Goal: Task Accomplishment & Management: Use online tool/utility

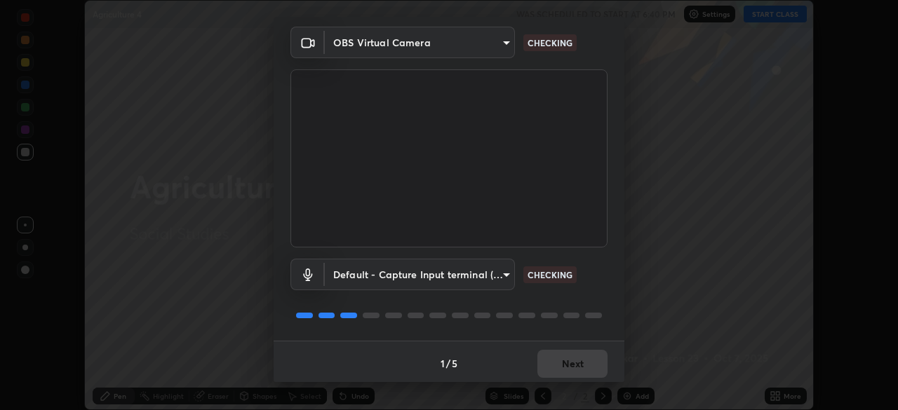
scroll to position [50, 0]
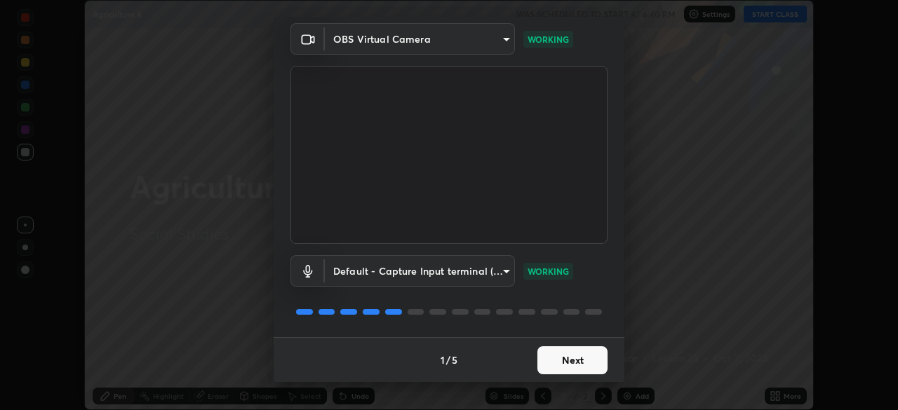
click at [567, 355] on button "Next" at bounding box center [572, 361] width 70 height 28
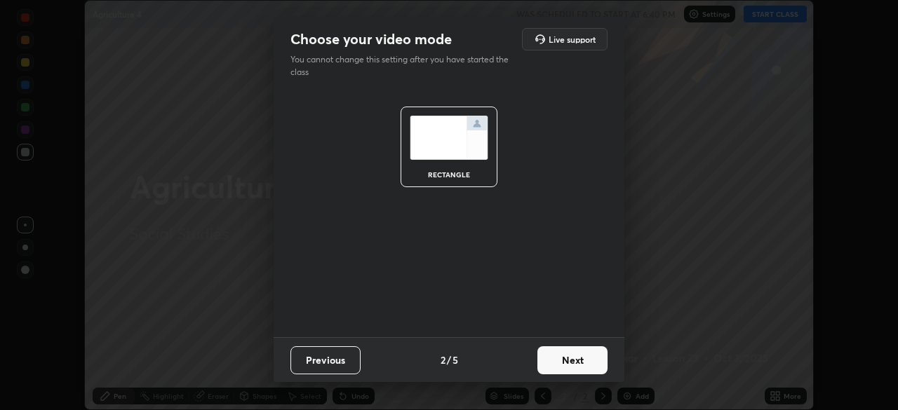
scroll to position [0, 0]
click at [573, 352] on button "Next" at bounding box center [572, 361] width 70 height 28
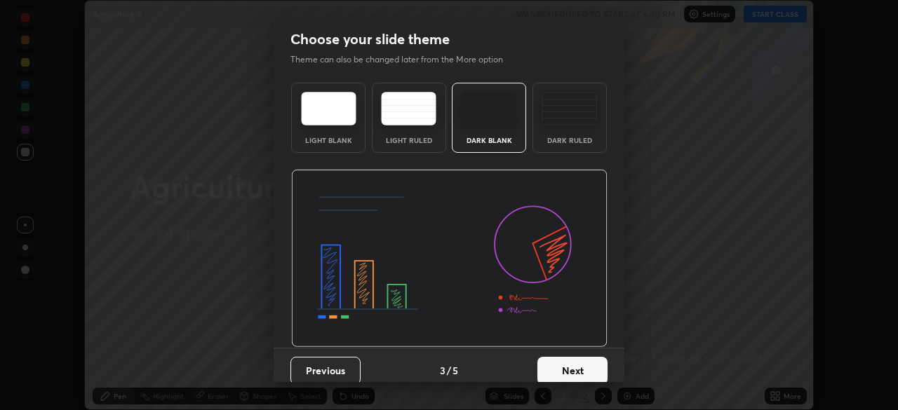
click at [577, 369] on button "Next" at bounding box center [572, 371] width 70 height 28
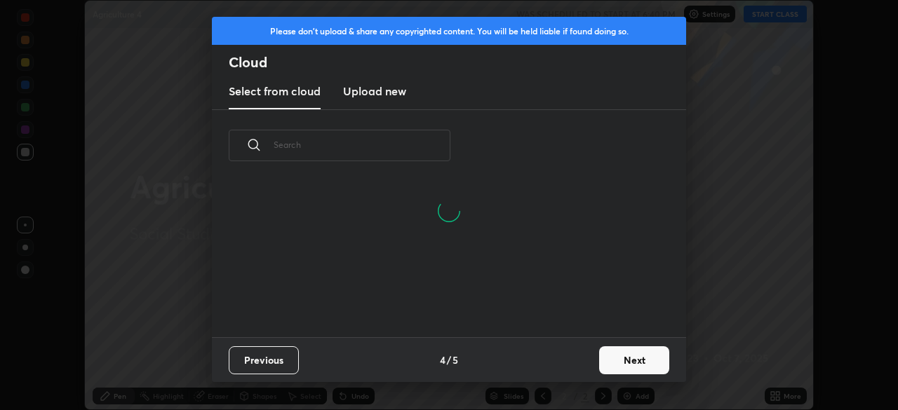
click at [618, 363] on button "Next" at bounding box center [634, 361] width 70 height 28
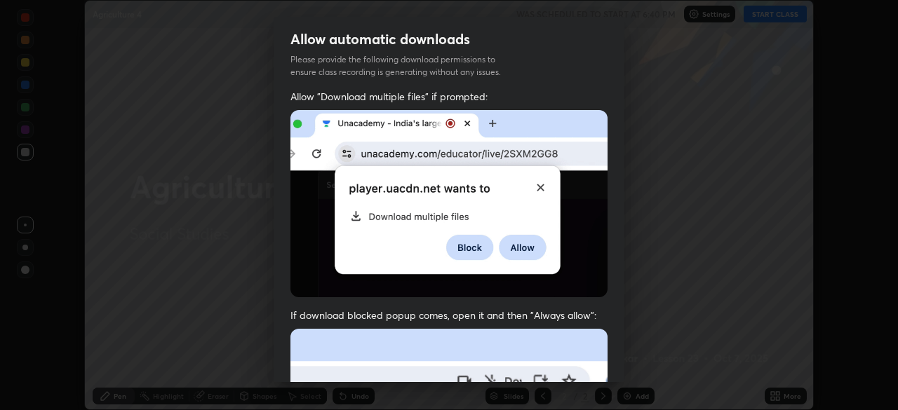
scroll to position [65, 0]
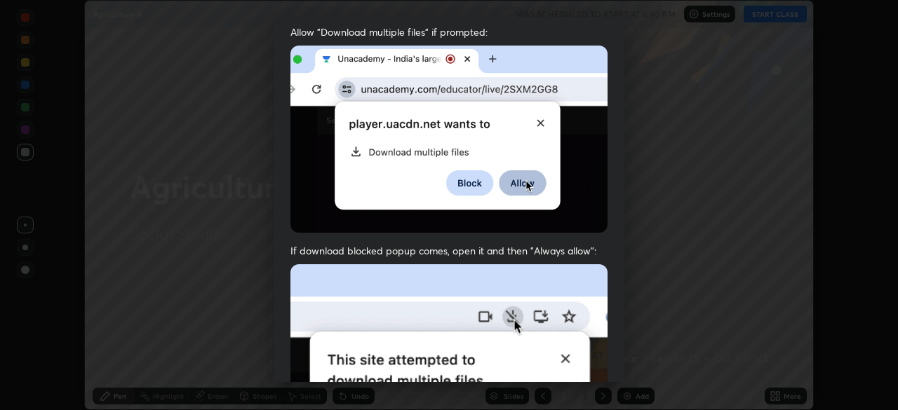
click at [380, 288] on img at bounding box center [448, 418] width 317 height 307
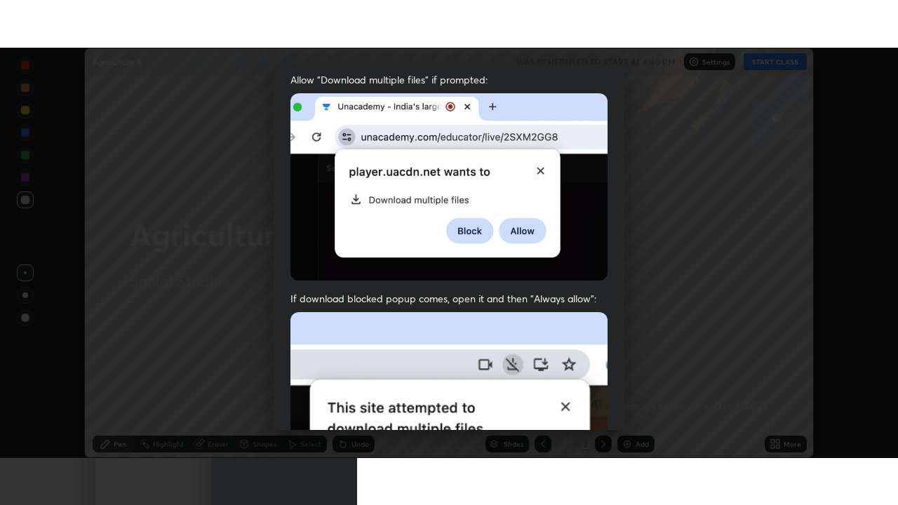
scroll to position [336, 0]
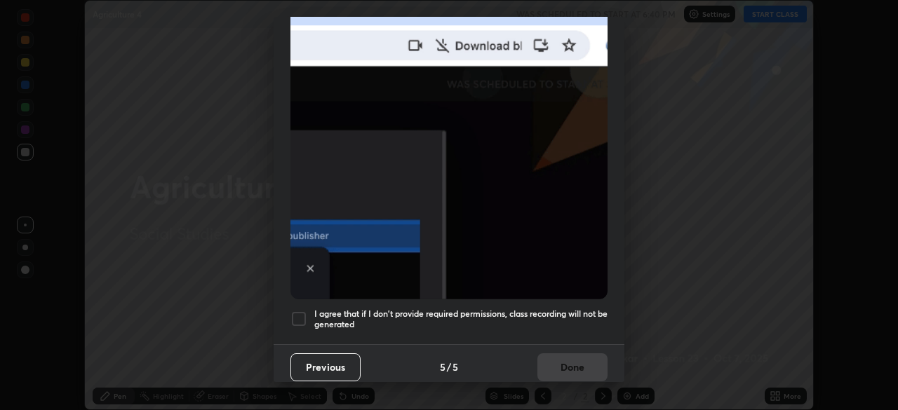
click at [315, 310] on h5 "I agree that if I don't provide required permissions, class recording will not …" at bounding box center [460, 320] width 293 height 22
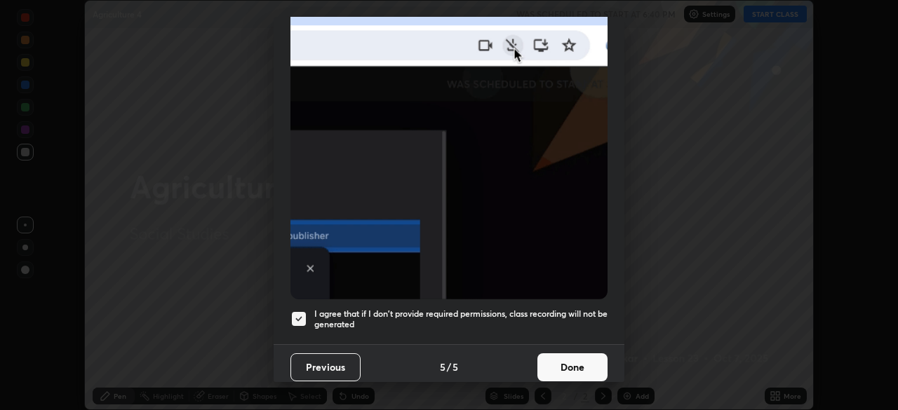
click at [570, 361] on button "Done" at bounding box center [572, 368] width 70 height 28
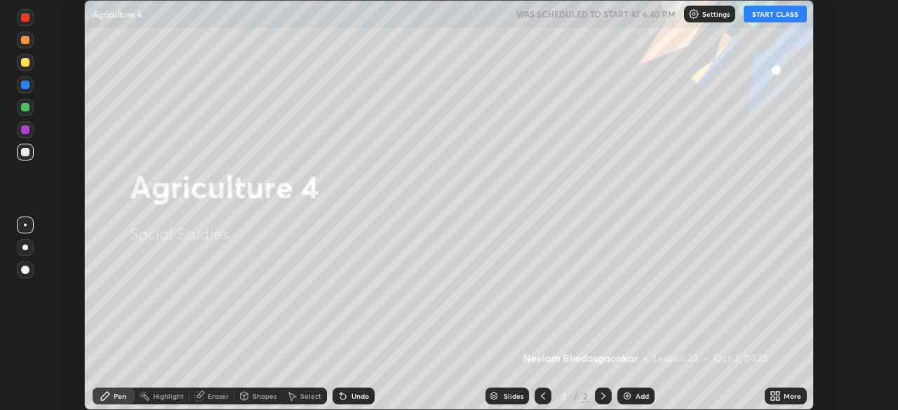
click at [779, 399] on icon at bounding box center [778, 399] width 4 height 4
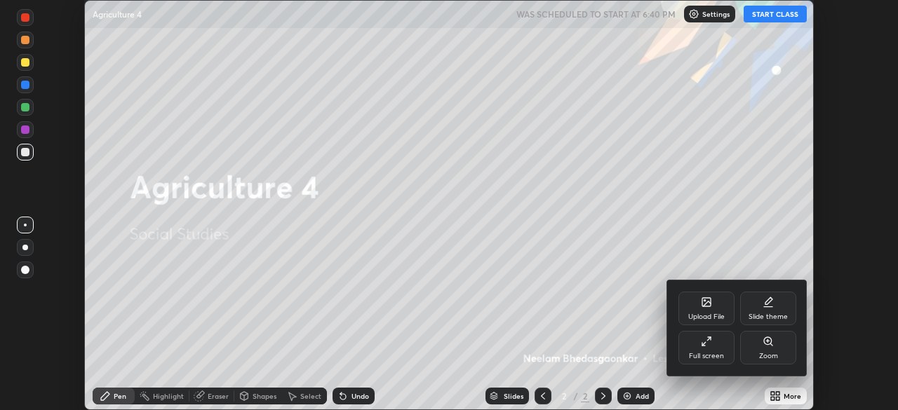
click at [717, 355] on div "Full screen" at bounding box center [706, 356] width 35 height 7
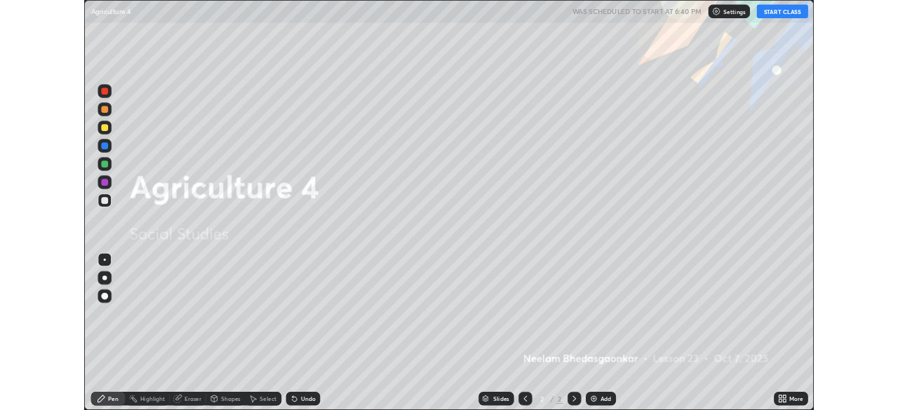
scroll to position [505, 898]
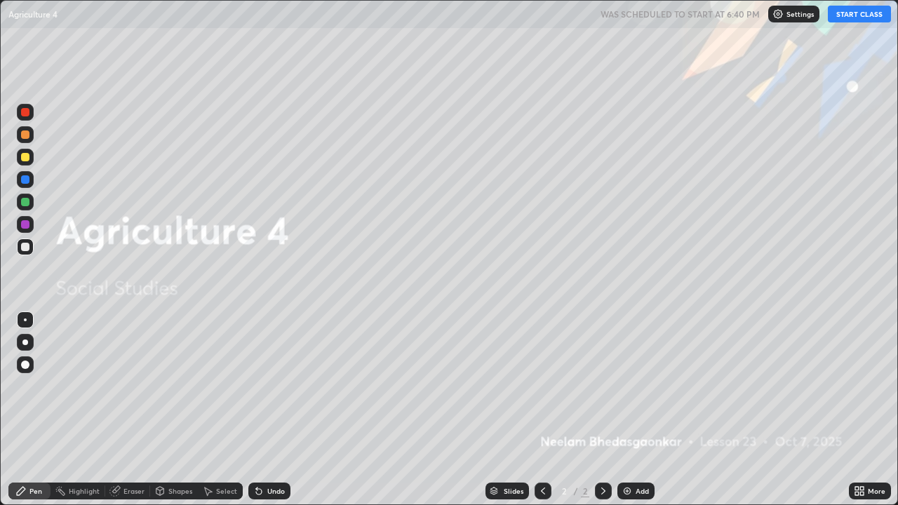
click at [871, 410] on div "More" at bounding box center [877, 491] width 18 height 7
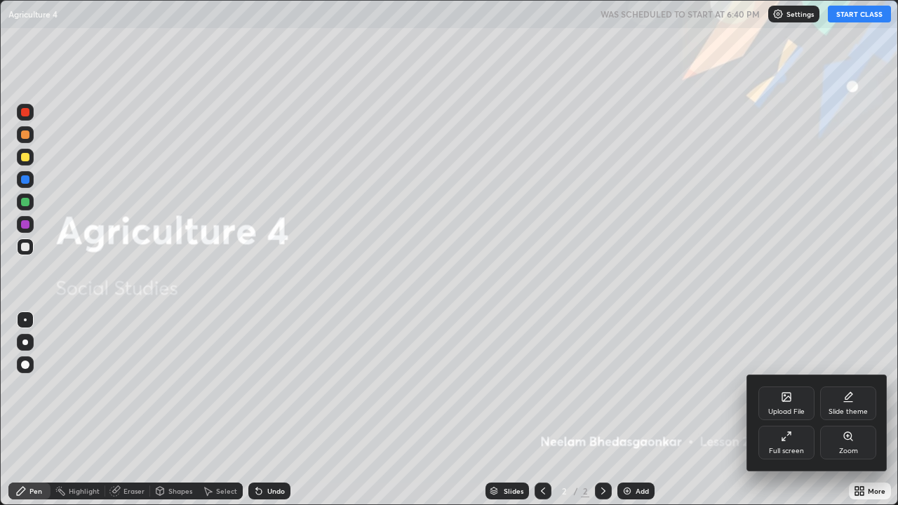
click at [793, 410] on div "Full screen" at bounding box center [786, 443] width 56 height 34
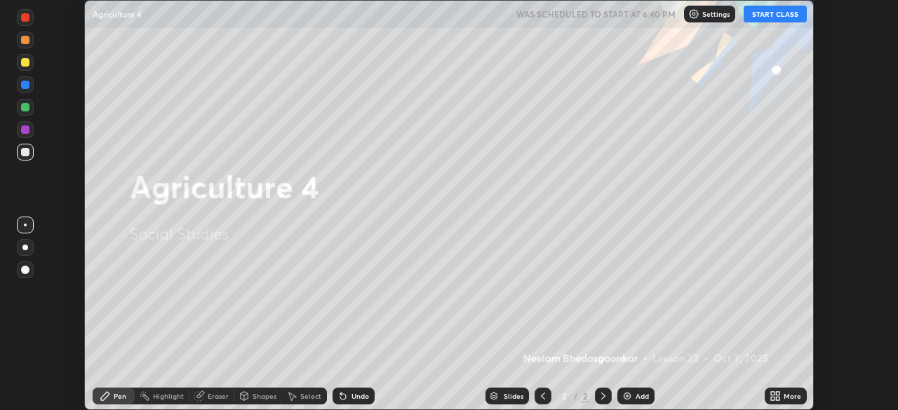
scroll to position [69755, 69267]
click at [701, 10] on div "Settings" at bounding box center [709, 14] width 51 height 17
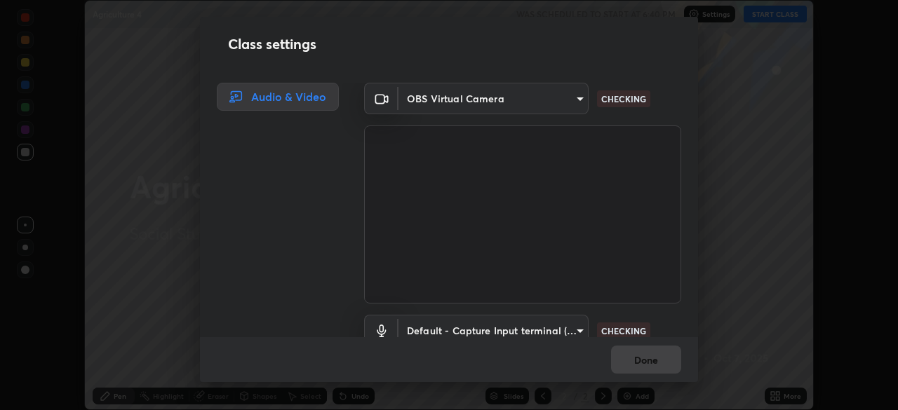
click at [745, 102] on div "Class settings Audio & Video OBS Virtual Camera c35a285883de36ed13854a1fbed0525…" at bounding box center [449, 205] width 898 height 410
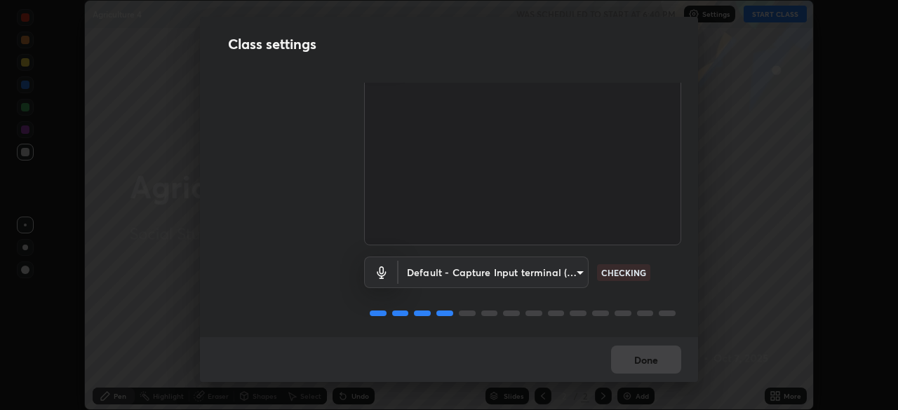
scroll to position [64, 0]
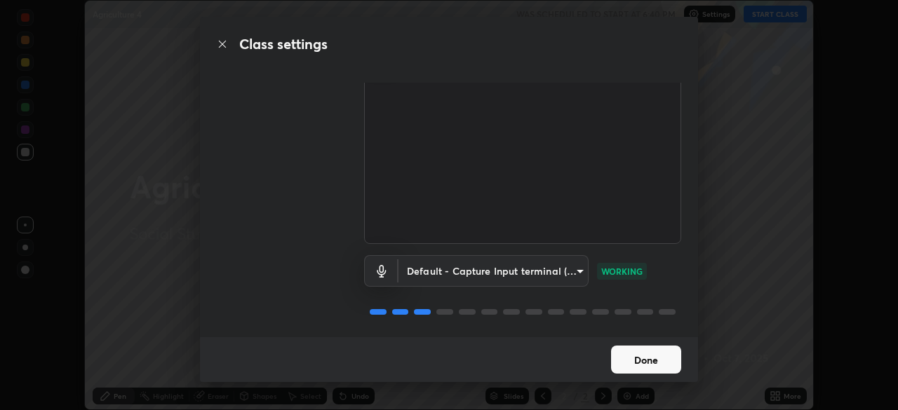
click at [643, 356] on button "Done" at bounding box center [646, 360] width 70 height 28
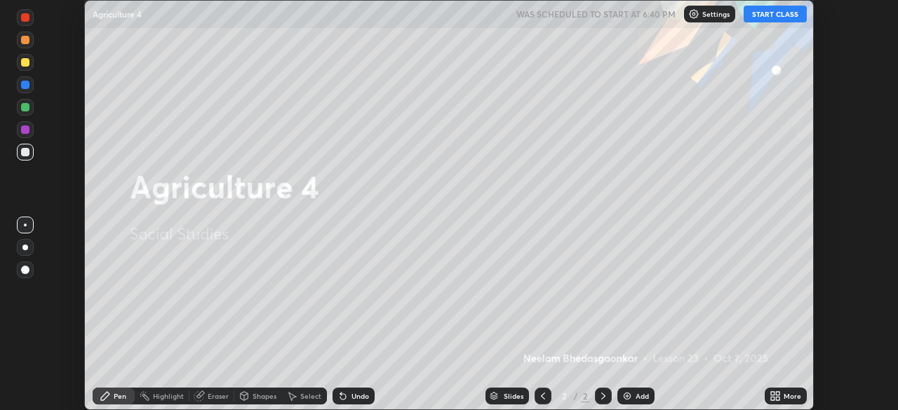
click at [773, 394] on icon at bounding box center [773, 394] width 4 height 4
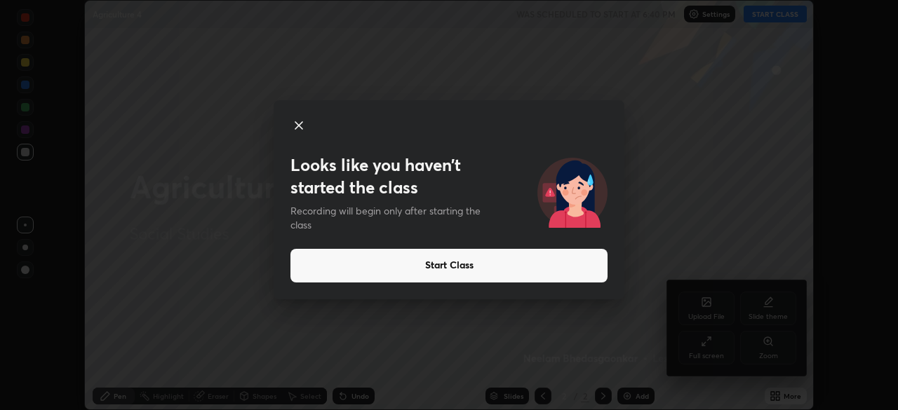
click at [678, 267] on div "Looks like you haven’t started the class Recording will begin only after starti…" at bounding box center [449, 205] width 898 height 410
click at [298, 121] on icon at bounding box center [298, 125] width 17 height 17
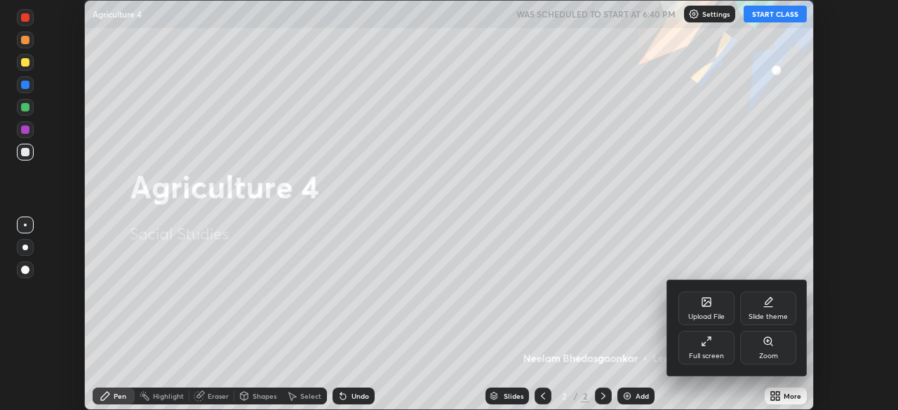
click at [711, 306] on icon at bounding box center [706, 302] width 11 height 11
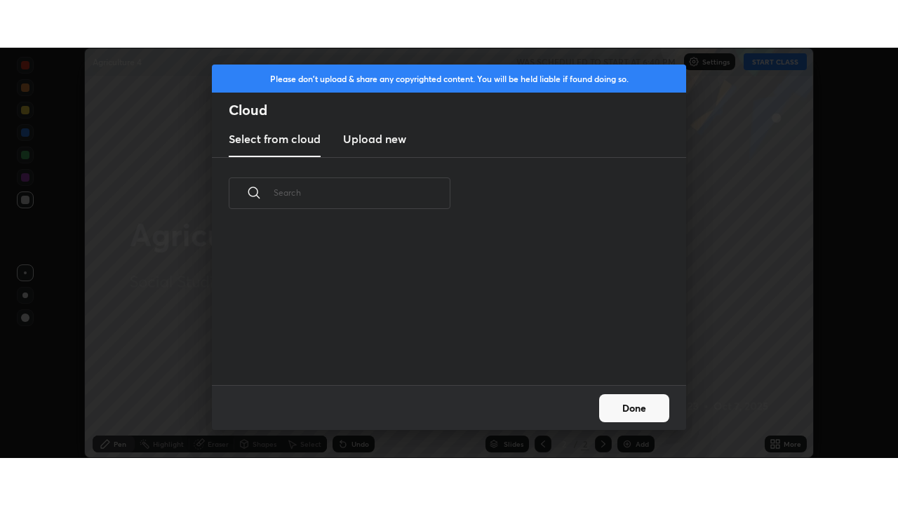
scroll to position [156, 450]
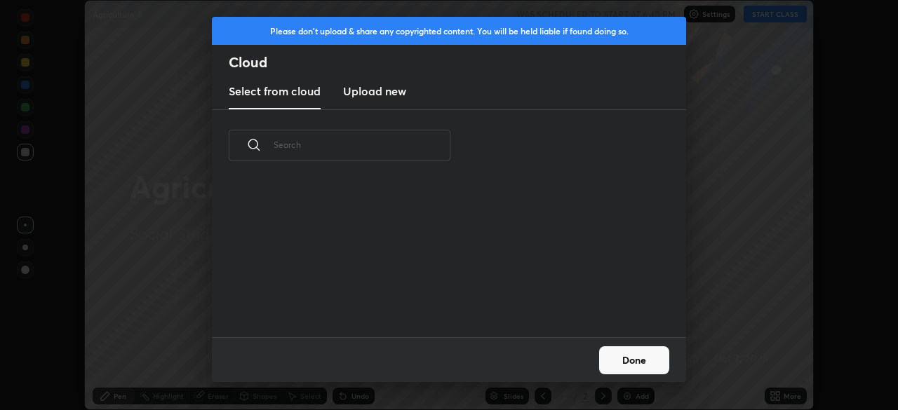
click at [384, 98] on h3 "Upload new" at bounding box center [374, 91] width 63 height 17
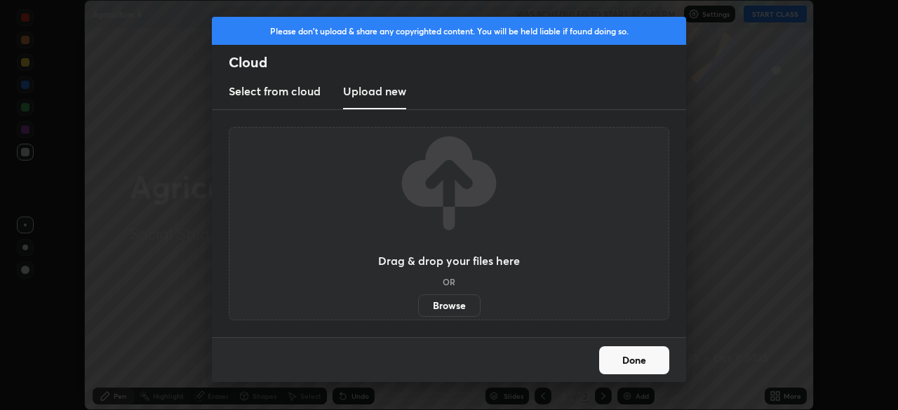
click at [462, 299] on label "Browse" at bounding box center [449, 306] width 62 height 22
click at [418, 299] on input "Browse" at bounding box center [418, 306] width 0 height 22
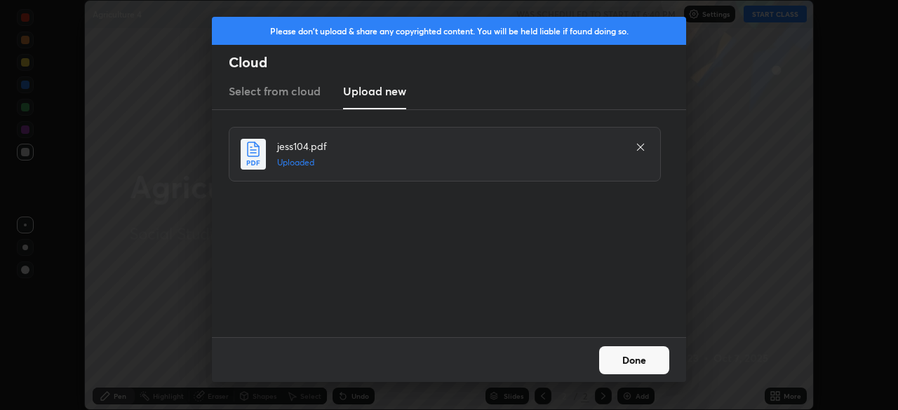
click at [633, 357] on button "Done" at bounding box center [634, 361] width 70 height 28
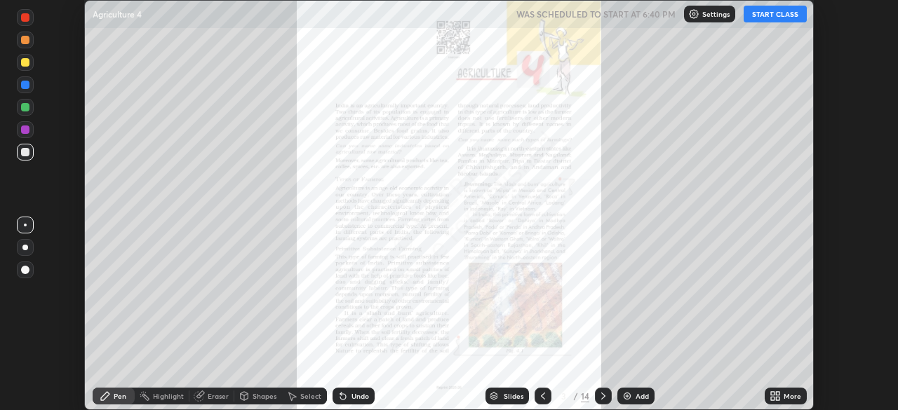
click at [783, 401] on div "More" at bounding box center [786, 396] width 42 height 17
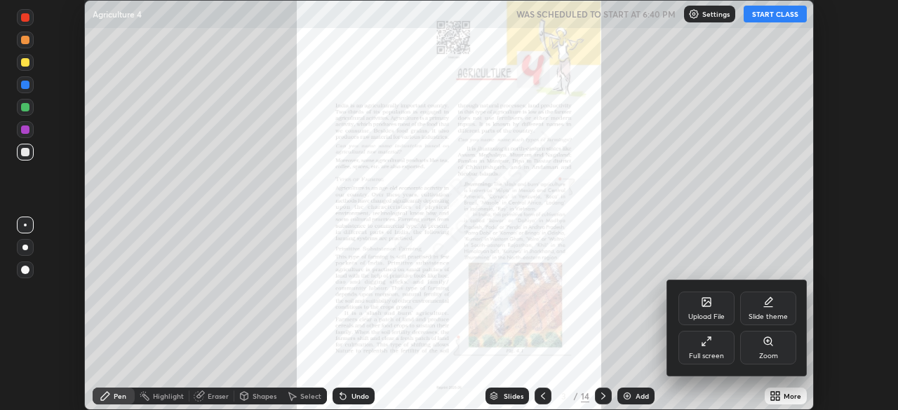
click at [718, 356] on div "Full screen" at bounding box center [706, 356] width 35 height 7
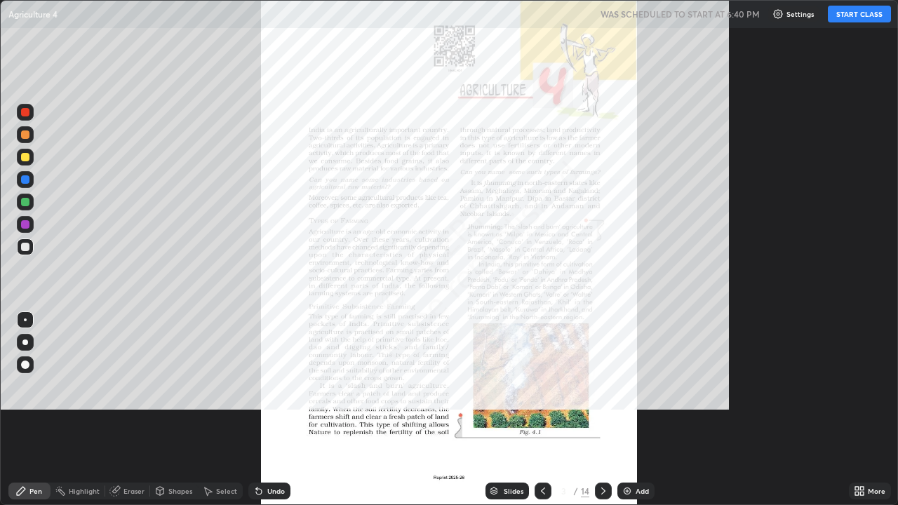
scroll to position [505, 898]
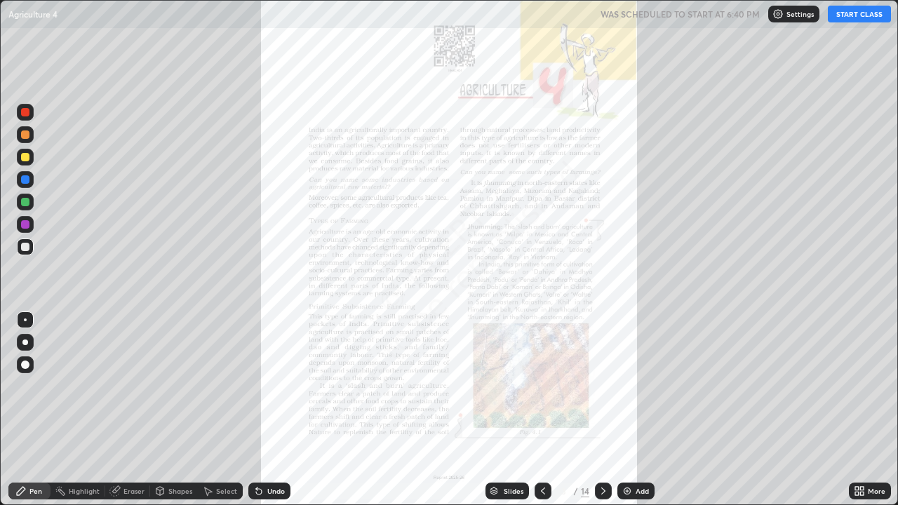
click at [850, 8] on button "START CLASS" at bounding box center [859, 14] width 63 height 17
click at [601, 410] on icon at bounding box center [603, 491] width 11 height 11
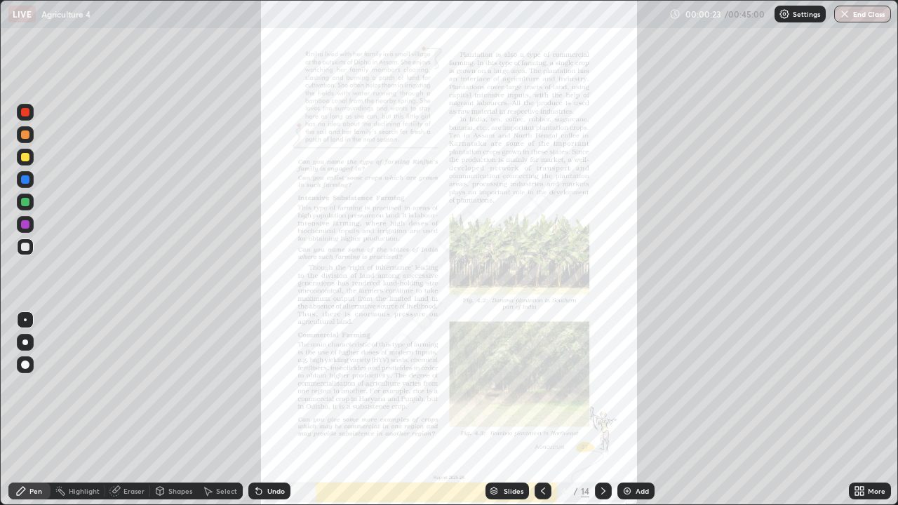
click at [602, 410] on icon at bounding box center [603, 491] width 11 height 11
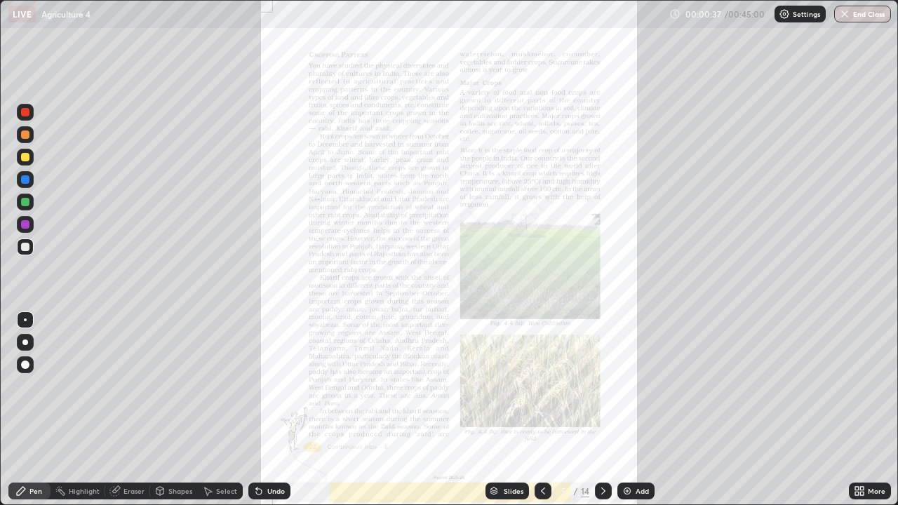
click at [596, 410] on div at bounding box center [603, 491] width 17 height 17
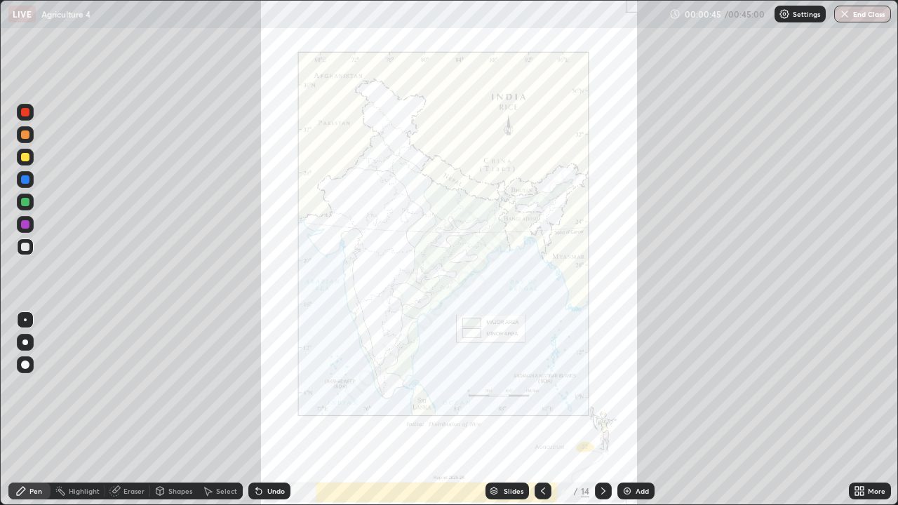
click at [601, 410] on icon at bounding box center [603, 491] width 11 height 11
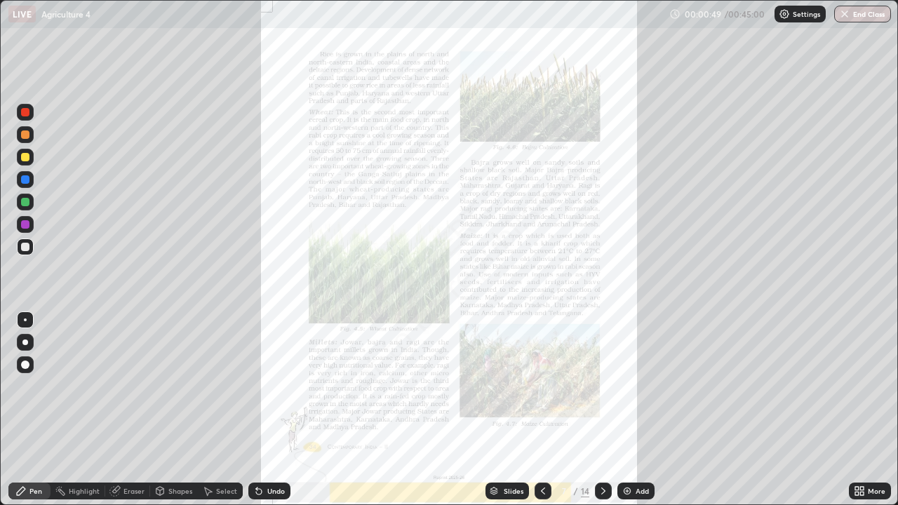
click at [548, 410] on div at bounding box center [543, 491] width 17 height 17
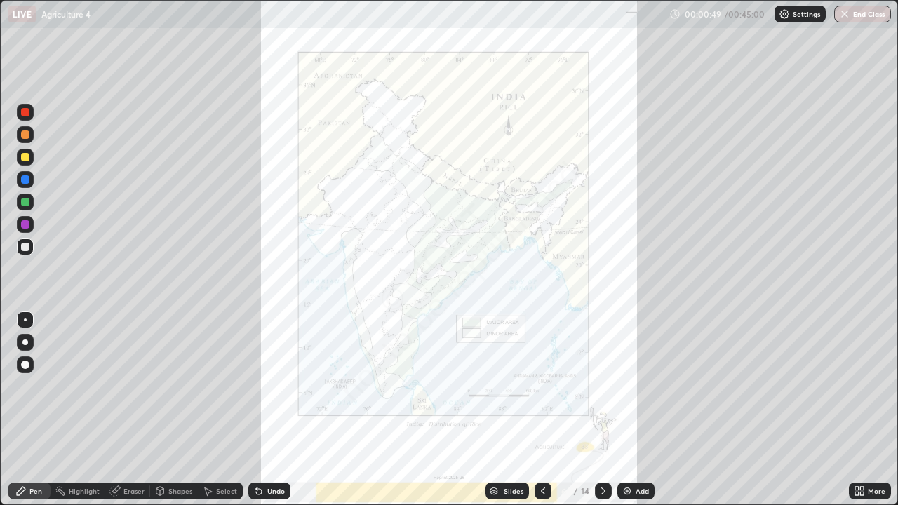
click at [542, 410] on icon at bounding box center [542, 491] width 11 height 11
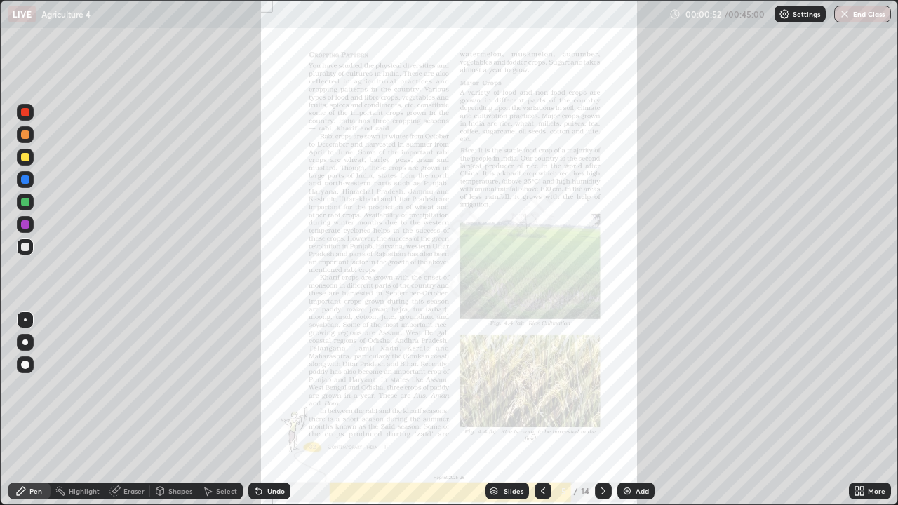
click at [602, 410] on icon at bounding box center [603, 491] width 11 height 11
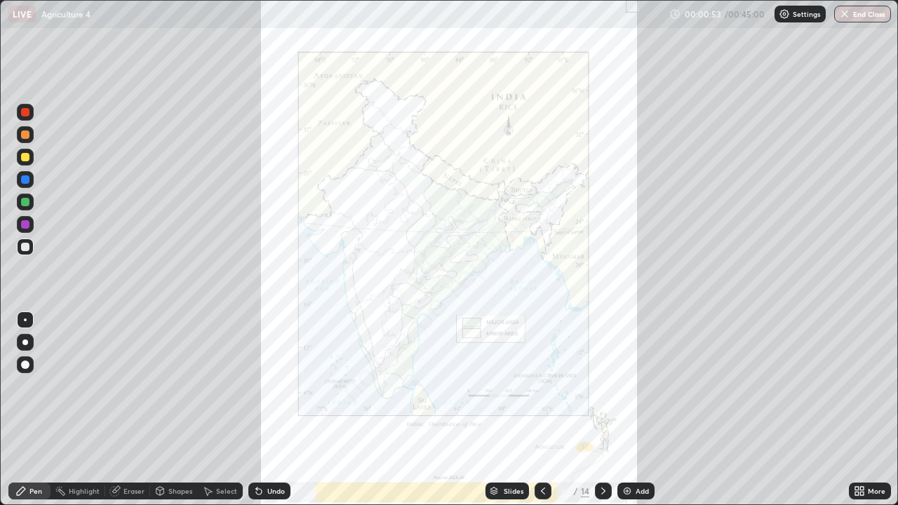
click at [602, 410] on icon at bounding box center [603, 491] width 11 height 11
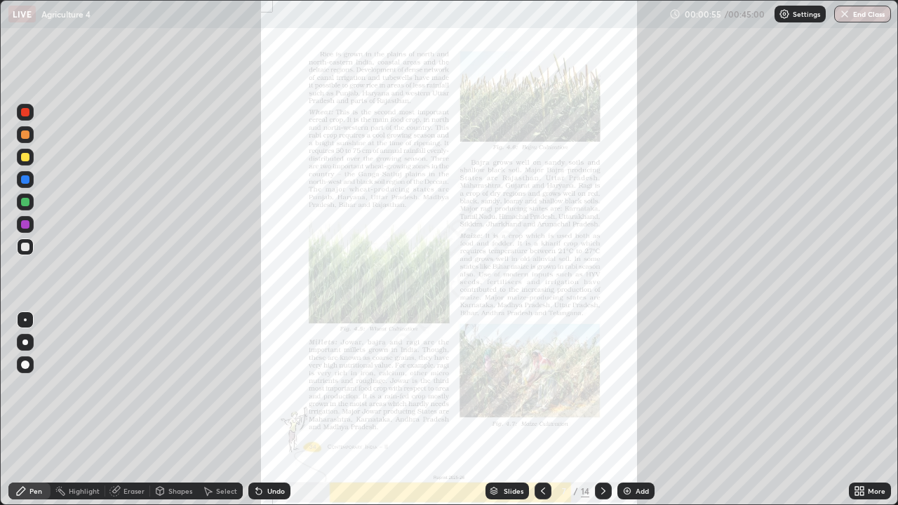
click at [599, 410] on icon at bounding box center [603, 491] width 11 height 11
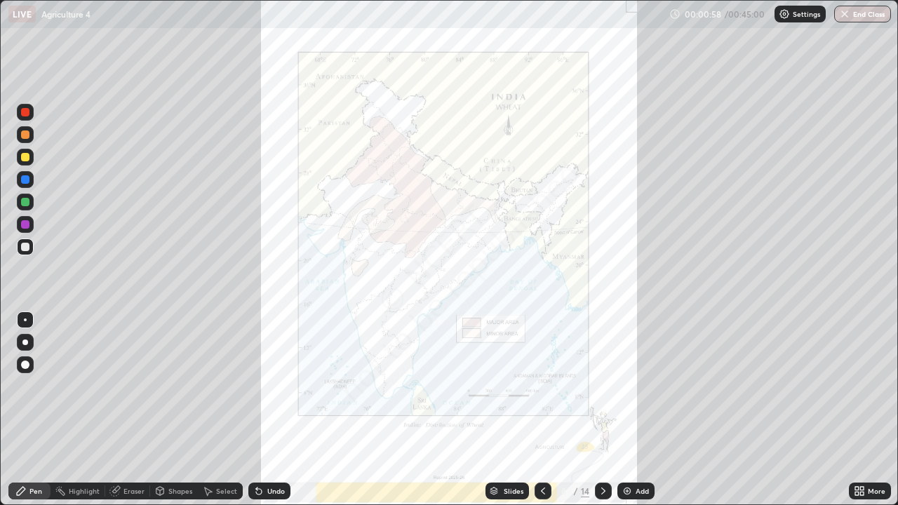
click at [602, 410] on icon at bounding box center [603, 491] width 11 height 11
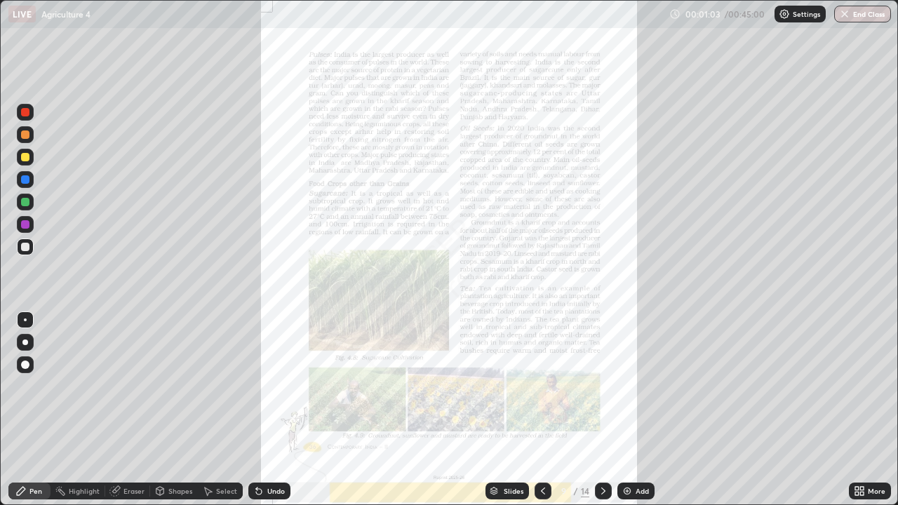
click at [602, 410] on icon at bounding box center [603, 491] width 11 height 11
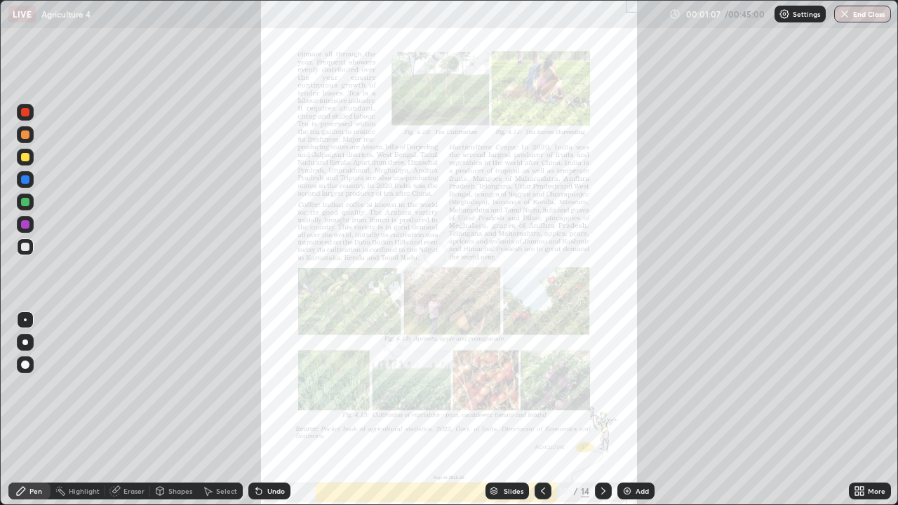
click at [862, 410] on icon at bounding box center [862, 489] width 4 height 4
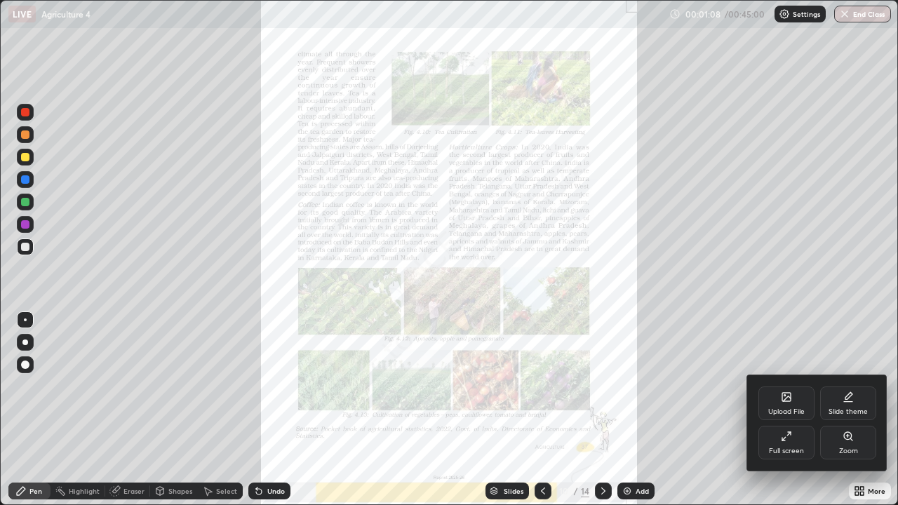
click at [855, 410] on div "Zoom" at bounding box center [848, 443] width 56 height 34
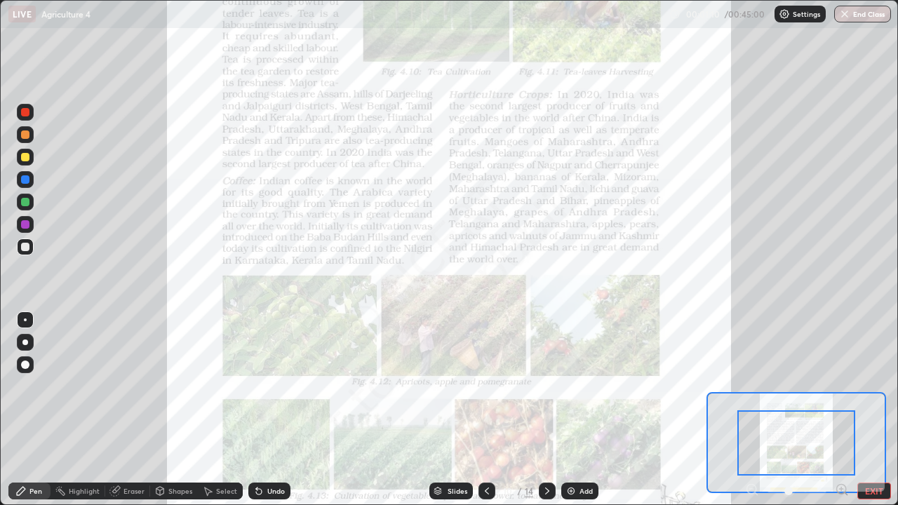
click at [841, 410] on icon at bounding box center [842, 489] width 4 height 0
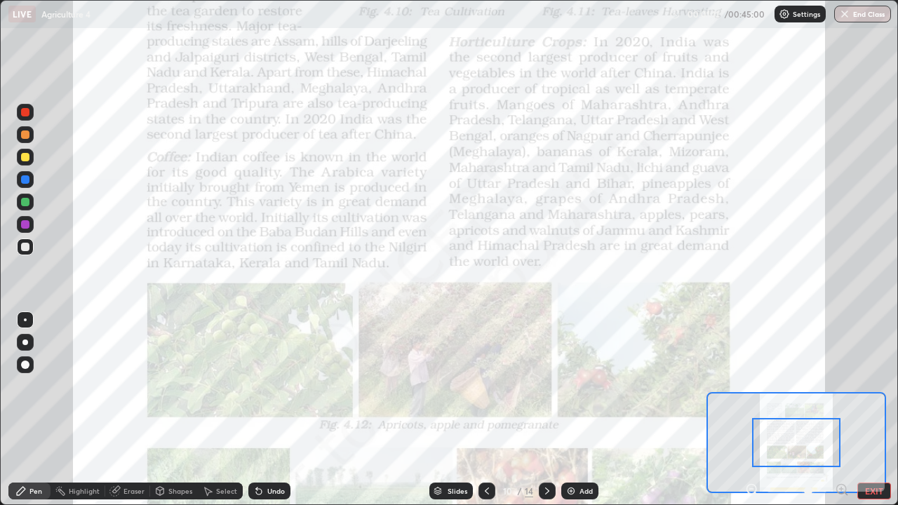
click at [818, 410] on div at bounding box center [796, 442] width 88 height 49
click at [25, 410] on icon at bounding box center [20, 491] width 11 height 11
click at [26, 225] on div at bounding box center [25, 224] width 8 height 8
click at [549, 410] on icon at bounding box center [547, 491] width 11 height 11
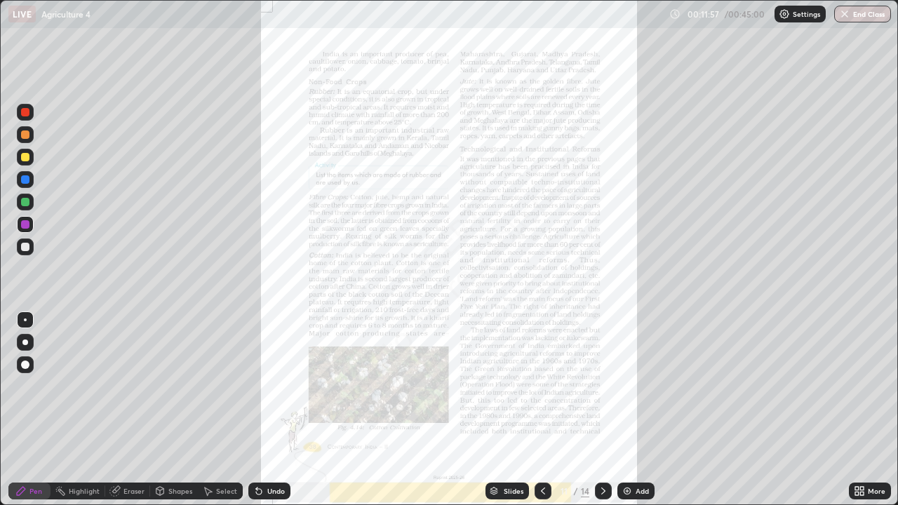
click at [857, 410] on icon at bounding box center [859, 491] width 11 height 11
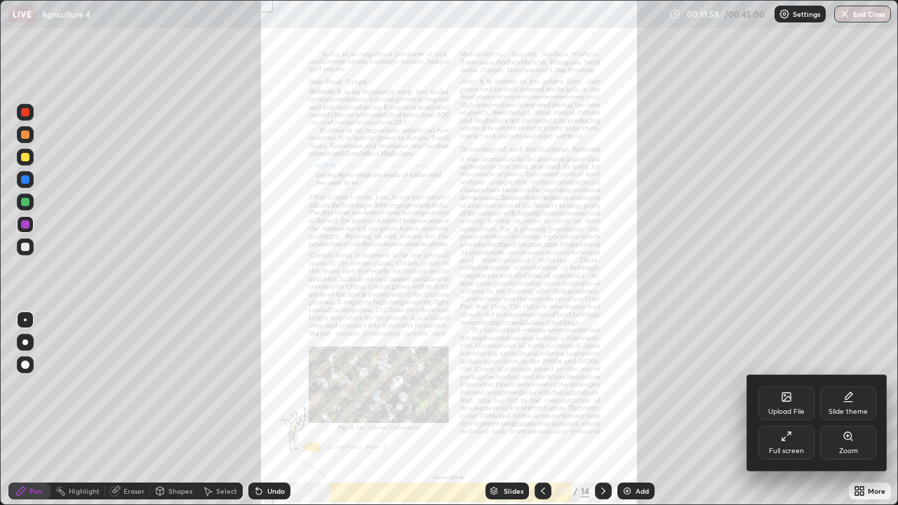
click at [827, 410] on div "Zoom" at bounding box center [848, 443] width 56 height 34
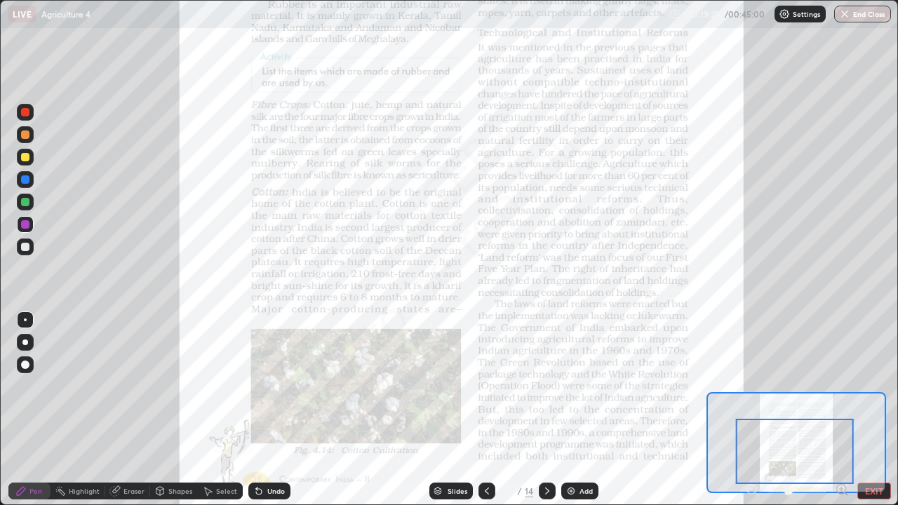
click at [545, 410] on icon at bounding box center [547, 491] width 11 height 11
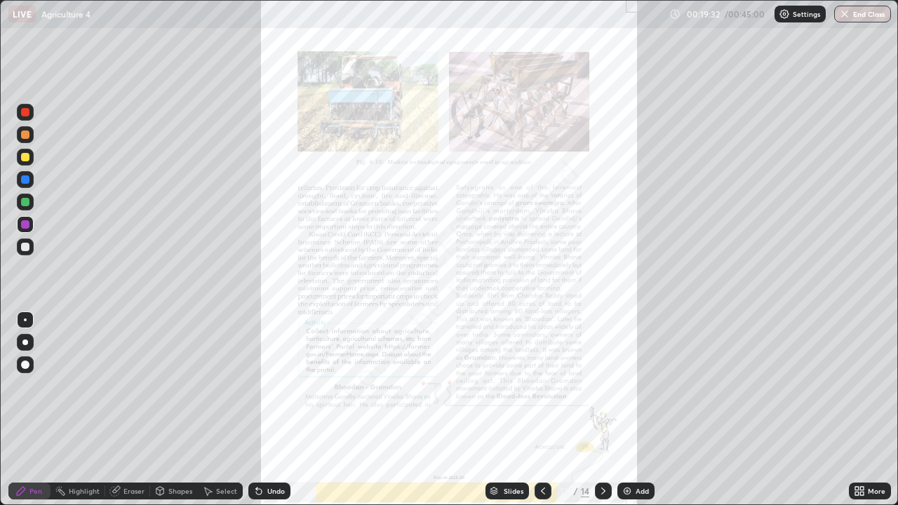
click at [857, 410] on icon at bounding box center [857, 494] width 4 height 4
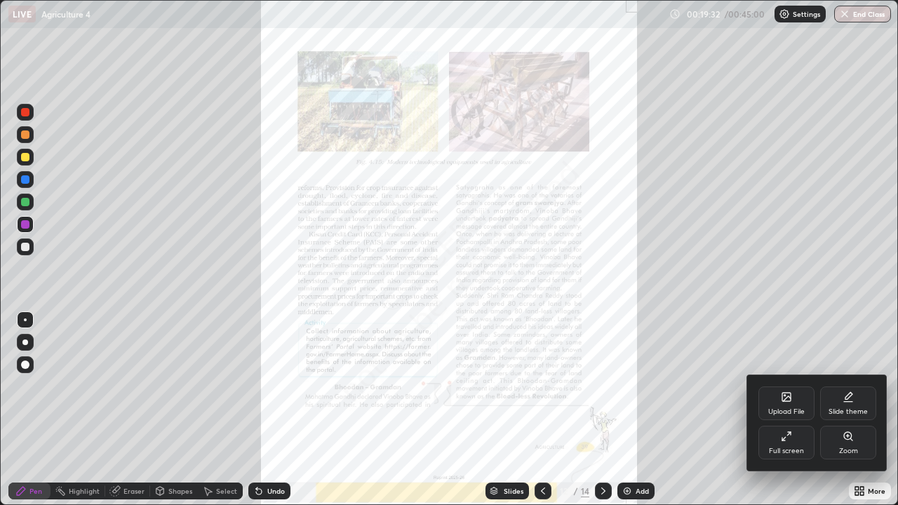
click at [856, 410] on div at bounding box center [449, 252] width 898 height 505
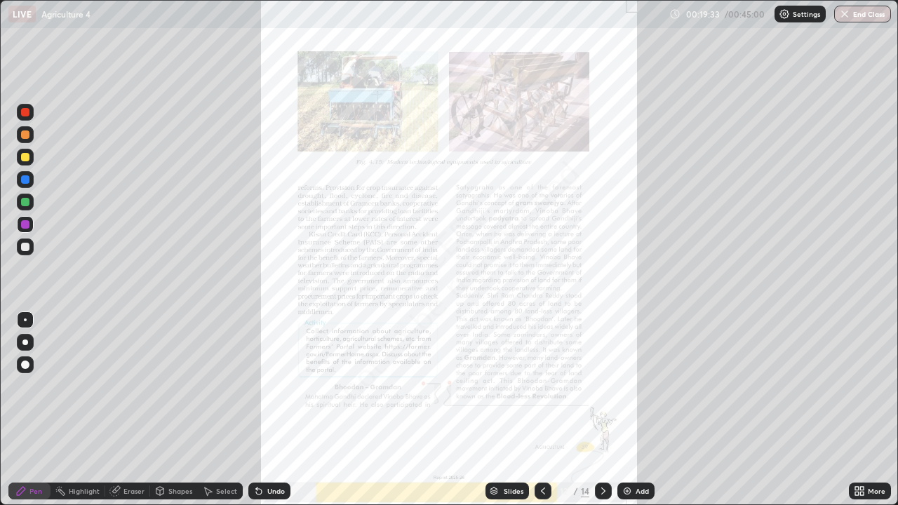
click at [857, 410] on icon at bounding box center [857, 489] width 4 height 4
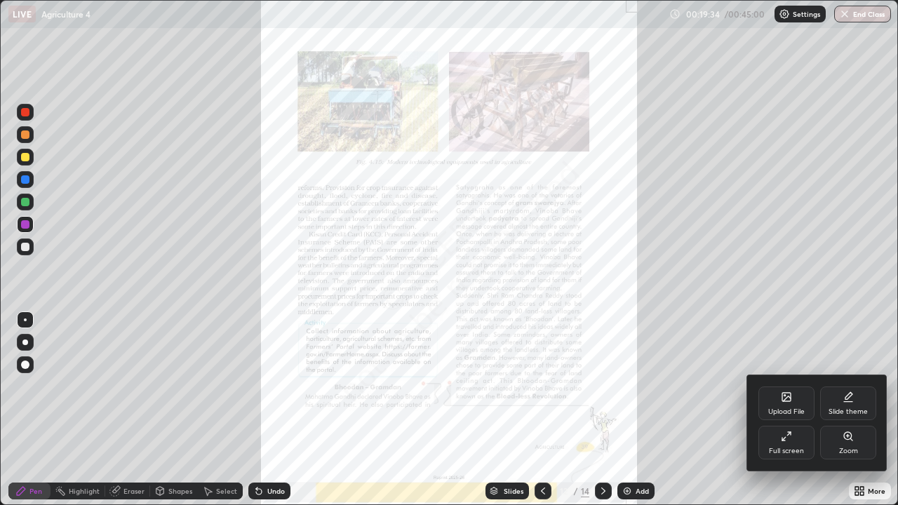
click at [842, 410] on div "Zoom" at bounding box center [848, 451] width 19 height 7
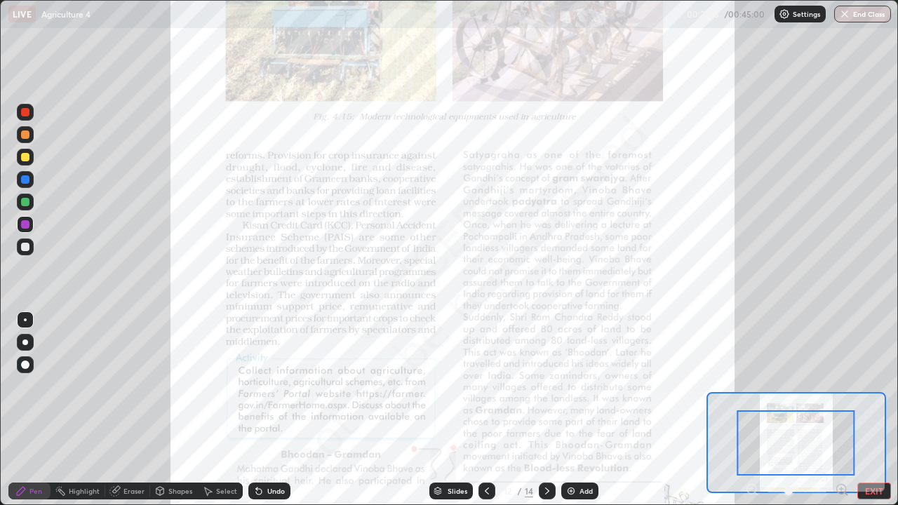
click at [545, 410] on icon at bounding box center [547, 491] width 4 height 7
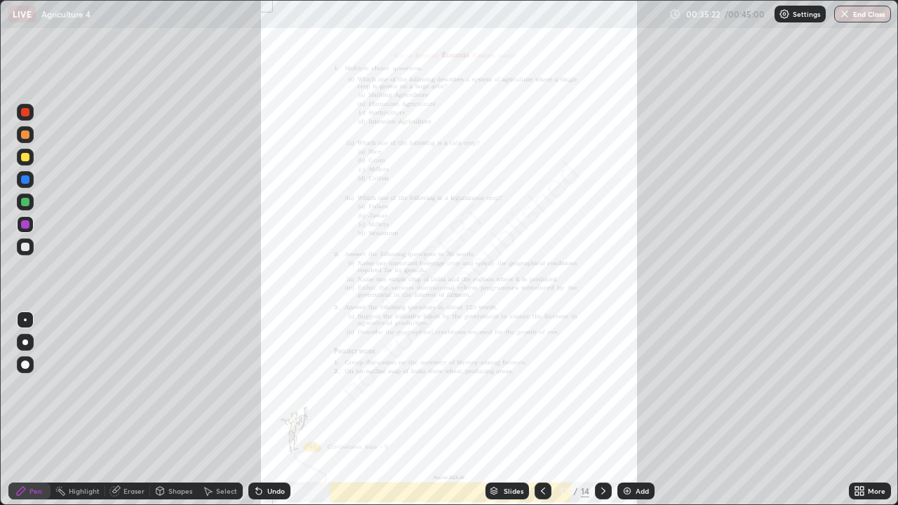
click at [844, 17] on img "button" at bounding box center [844, 13] width 11 height 11
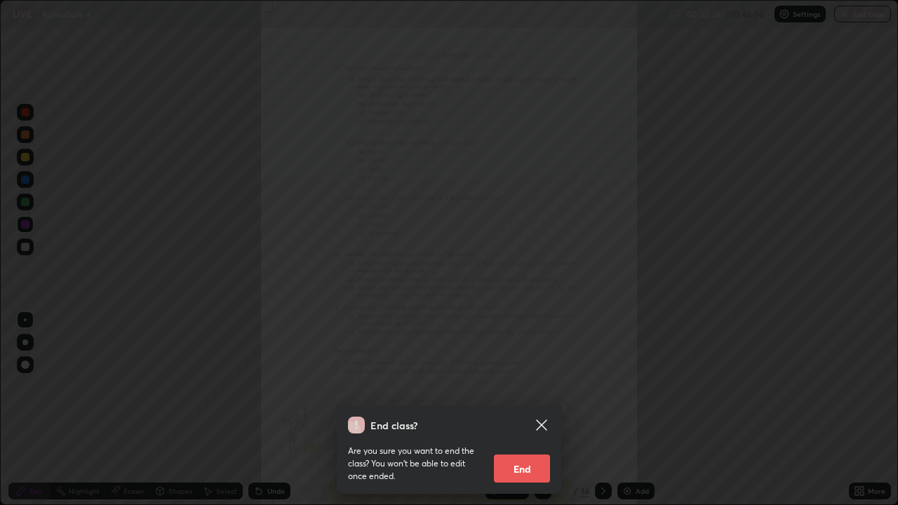
click at [540, 410] on button "End" at bounding box center [522, 469] width 56 height 28
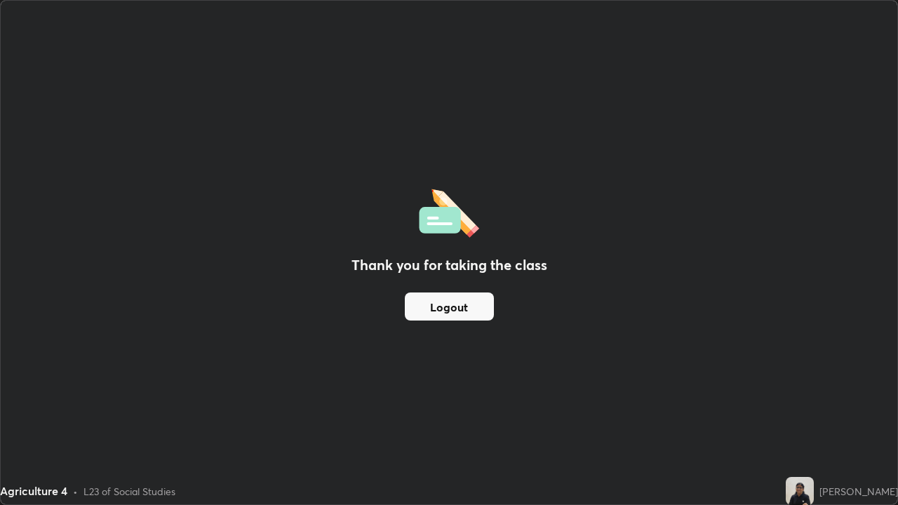
click at [488, 298] on button "Logout" at bounding box center [449, 307] width 89 height 28
